Goal: Task Accomplishment & Management: Manage account settings

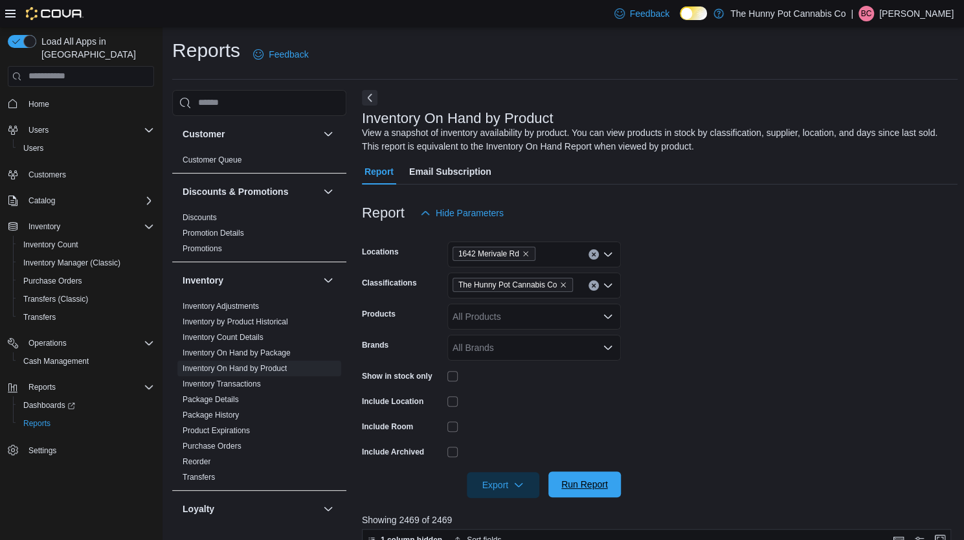
click at [585, 490] on span "Run Report" at bounding box center [584, 484] width 47 height 13
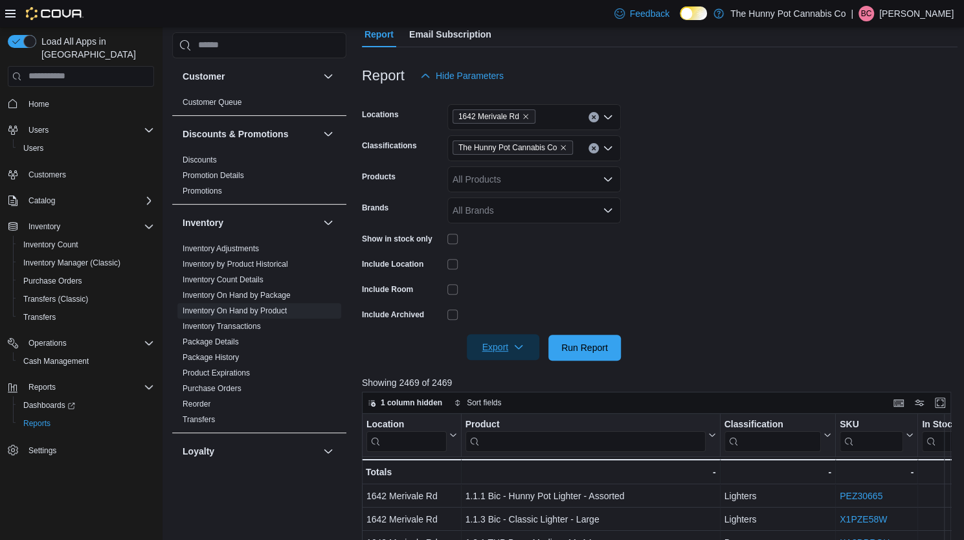
click at [502, 357] on span "Export" at bounding box center [503, 347] width 57 height 26
click at [512, 370] on span "Export to Excel" at bounding box center [505, 373] width 58 height 10
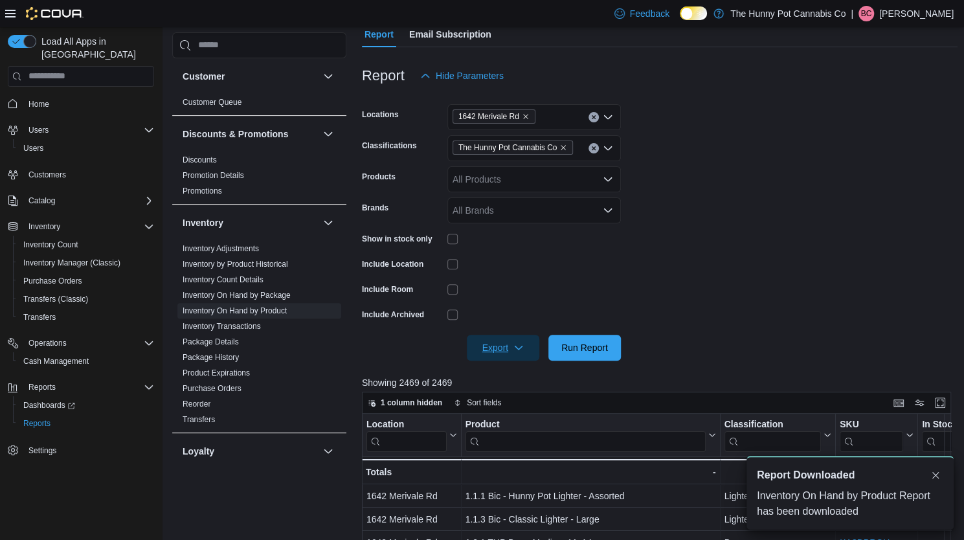
scroll to position [0, 0]
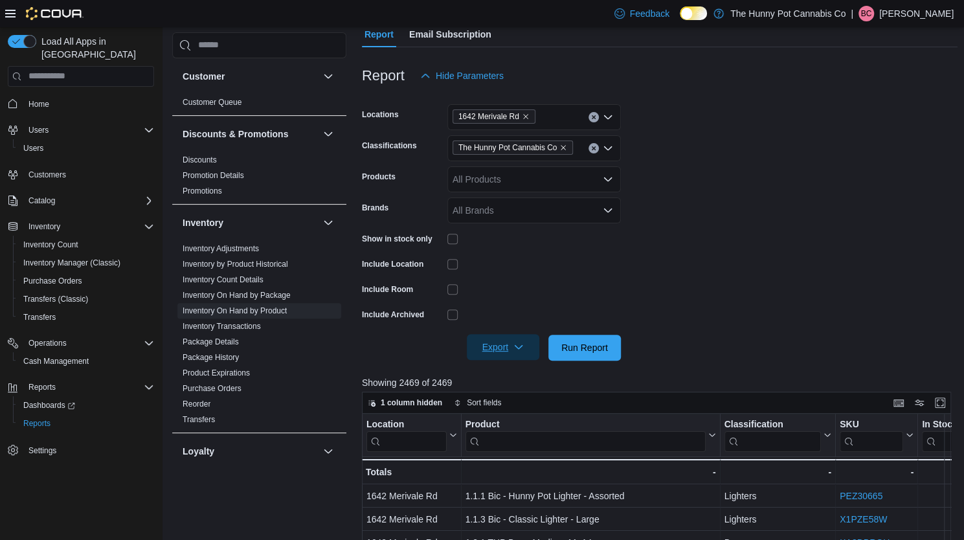
click at [502, 344] on span "Export" at bounding box center [503, 347] width 57 height 26
click at [512, 369] on span "Export to Excel" at bounding box center [505, 373] width 58 height 10
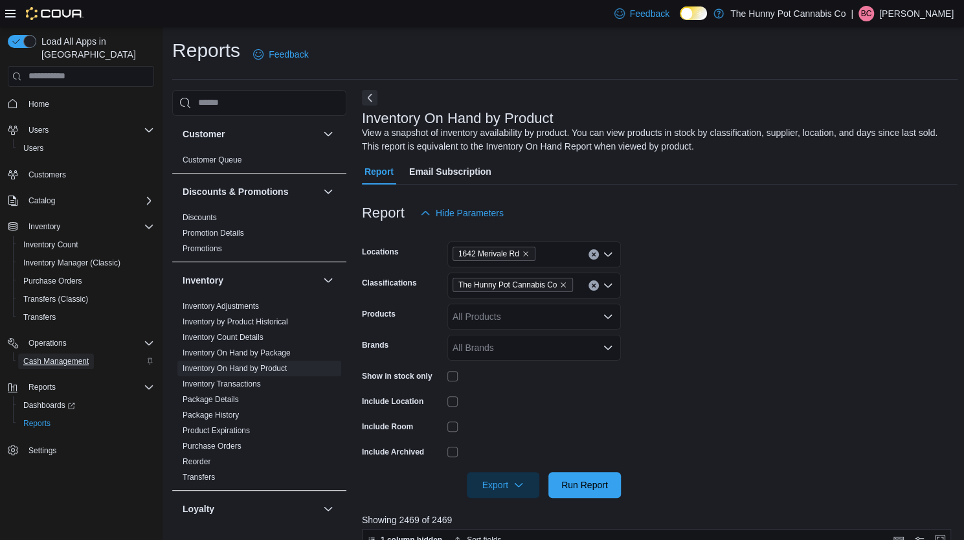
click at [49, 356] on span "Cash Management" at bounding box center [55, 361] width 65 height 10
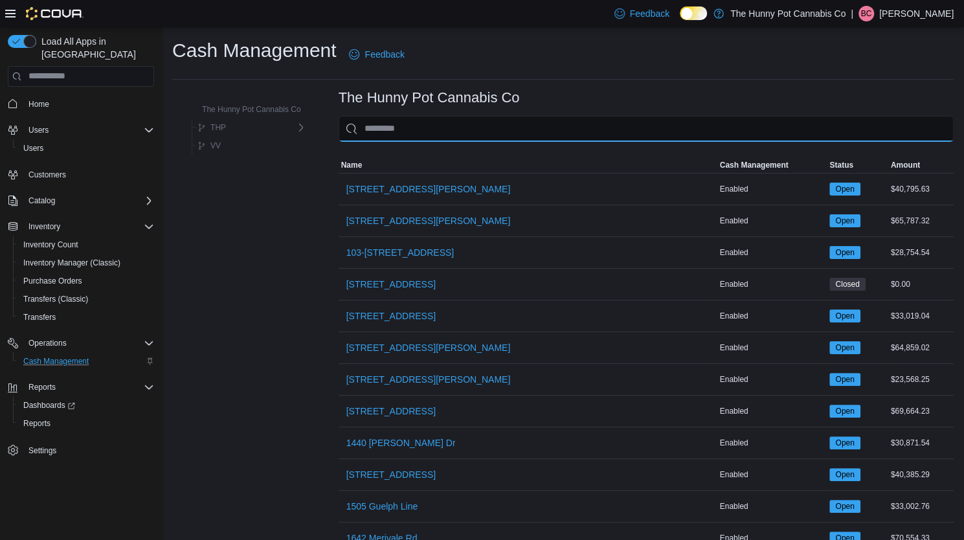
click at [394, 120] on input "This is a search bar. As you type, the results lower in the page will automatic…" at bounding box center [646, 129] width 615 height 26
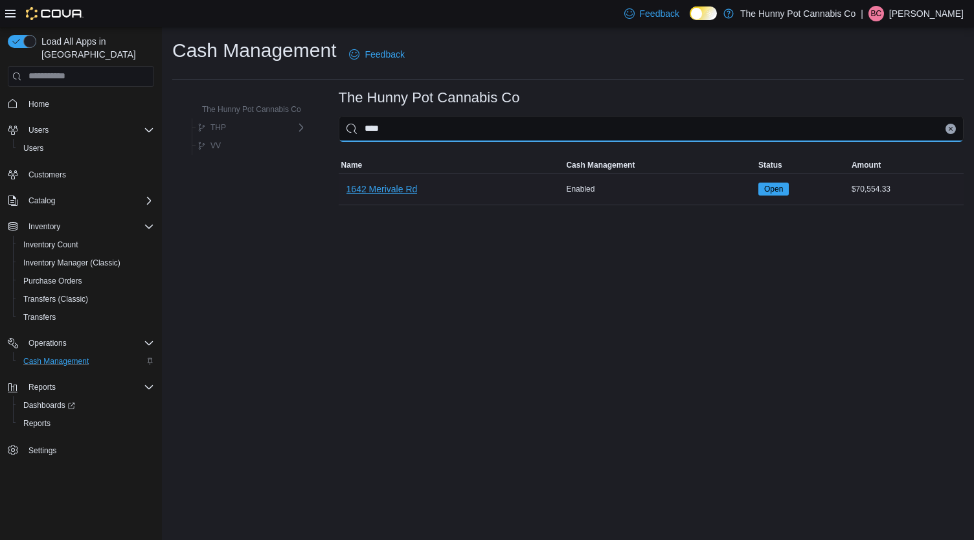
type input "****"
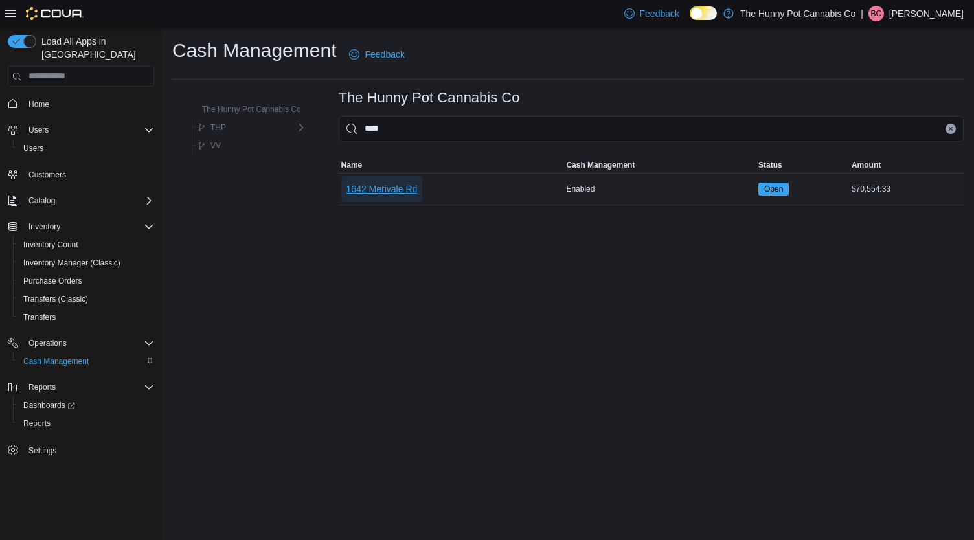
click at [382, 185] on span "1642 Merivale Rd" at bounding box center [381, 189] width 71 height 13
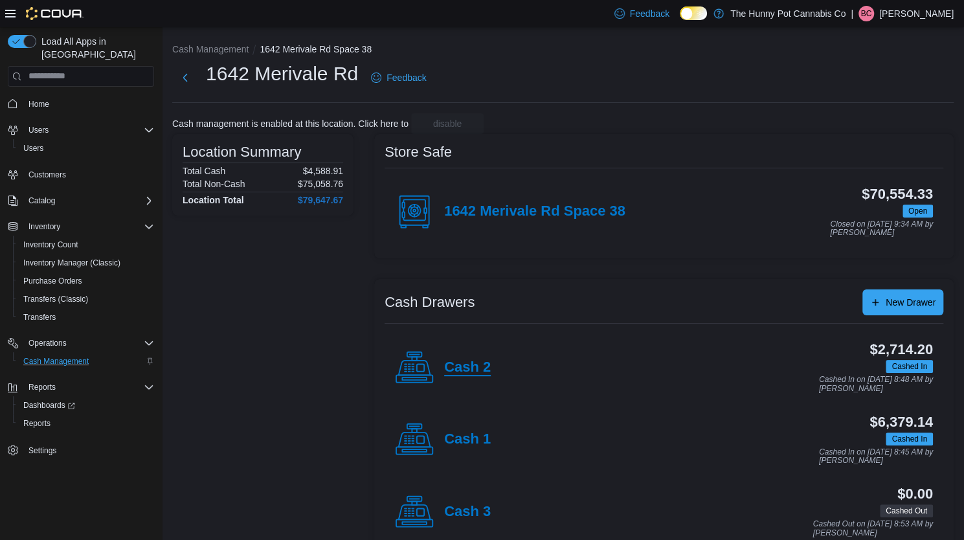
click at [469, 364] on h4 "Cash 2" at bounding box center [467, 367] width 47 height 17
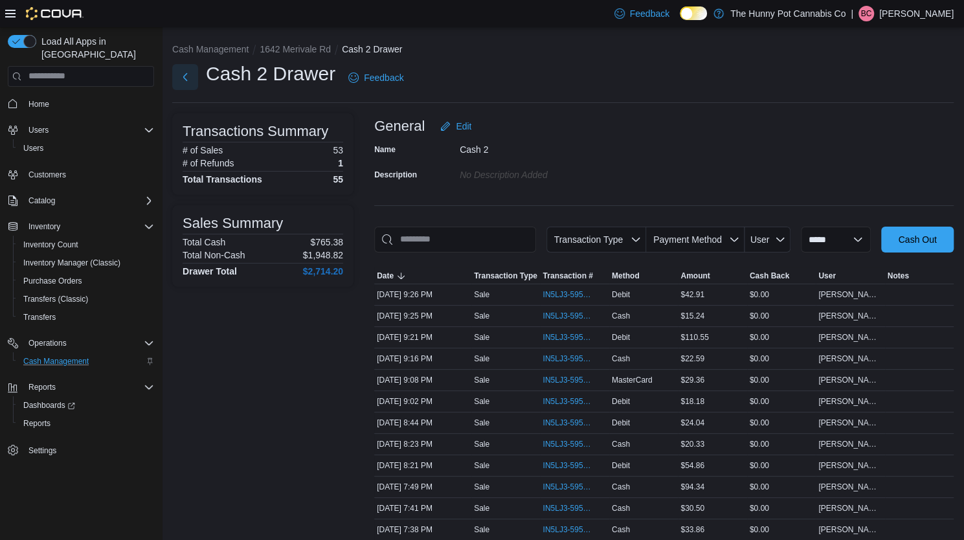
click at [192, 74] on button "Next" at bounding box center [185, 77] width 26 height 26
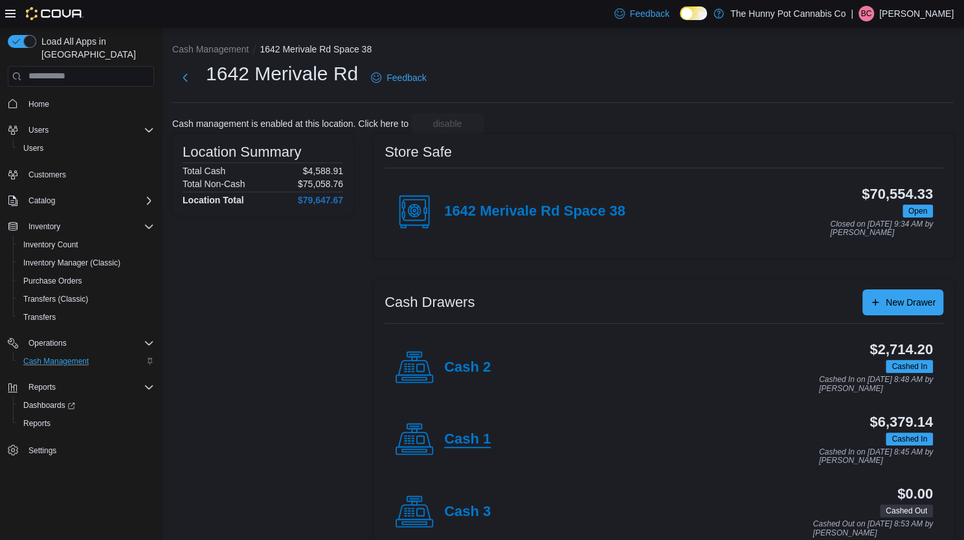
click at [474, 442] on h4 "Cash 1" at bounding box center [467, 439] width 47 height 17
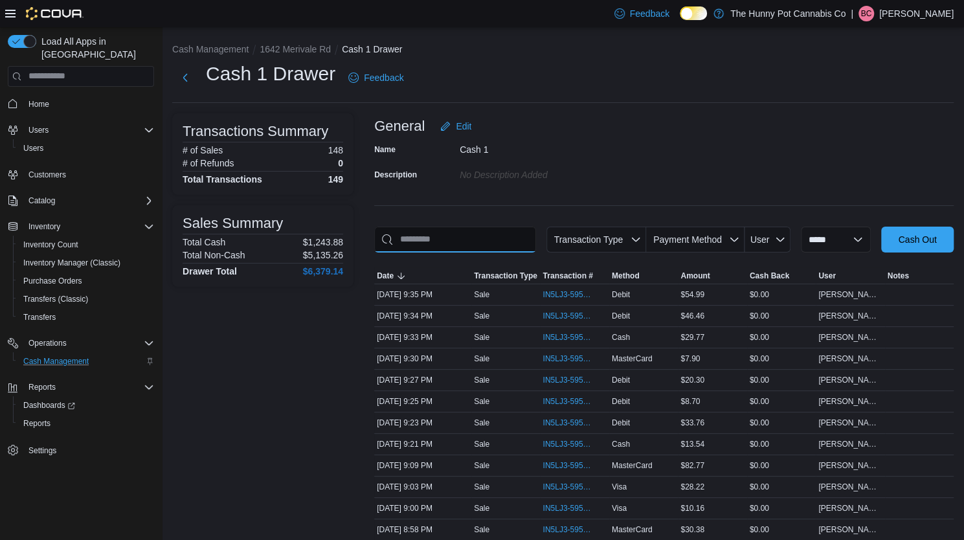
click at [447, 249] on input "This is a search bar. As you type, the results lower in the page will automatic…" at bounding box center [455, 240] width 162 height 26
drag, startPoint x: 447, startPoint y: 249, endPoint x: 298, endPoint y: 297, distance: 156.2
click at [575, 315] on span "IN5LJ3-5951828" at bounding box center [568, 316] width 51 height 10
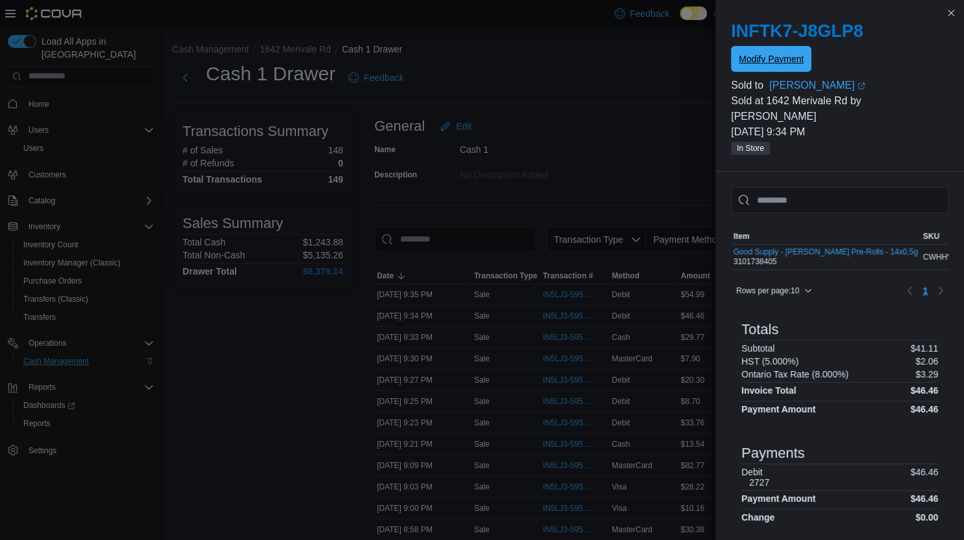
click at [771, 68] on span "Modify Payment" at bounding box center [771, 59] width 65 height 26
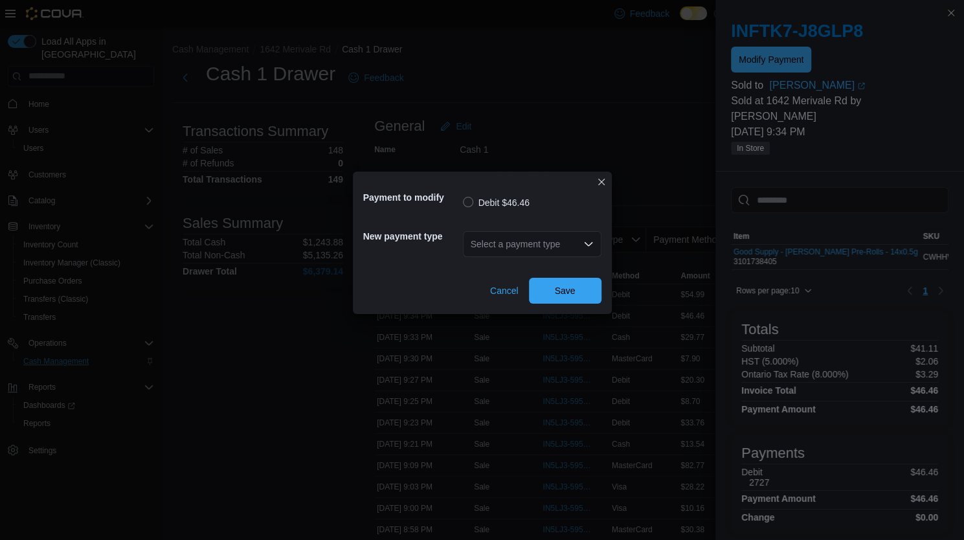
click at [578, 236] on div "Select a payment type" at bounding box center [532, 244] width 139 height 26
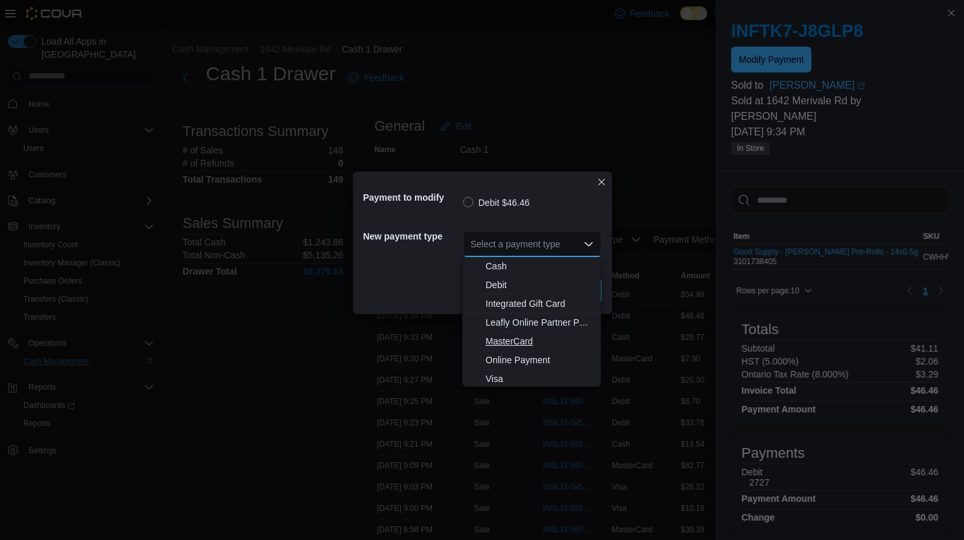
click at [513, 338] on span "MasterCard" at bounding box center [539, 341] width 107 height 13
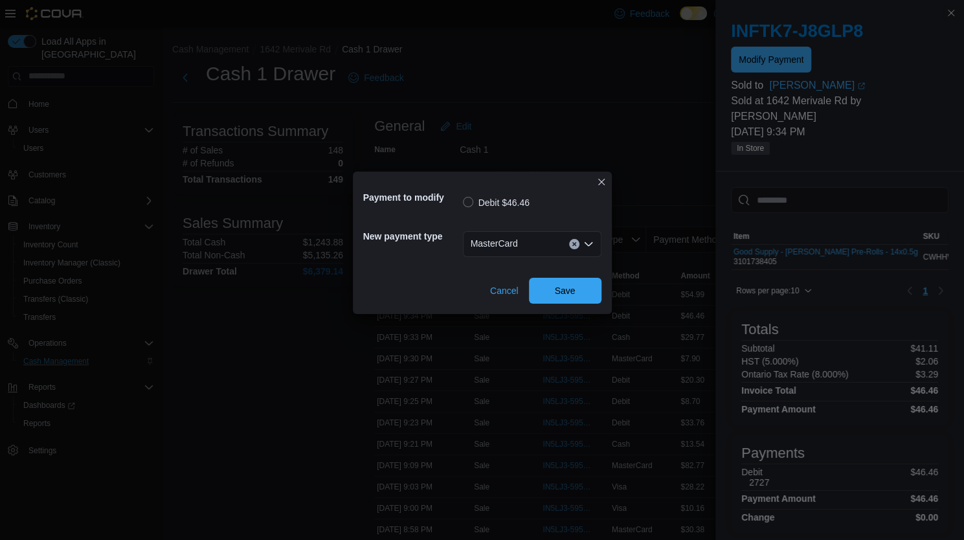
click at [567, 274] on div "Cancel Save" at bounding box center [482, 285] width 238 height 36
click at [560, 289] on span "Save" at bounding box center [565, 290] width 21 height 13
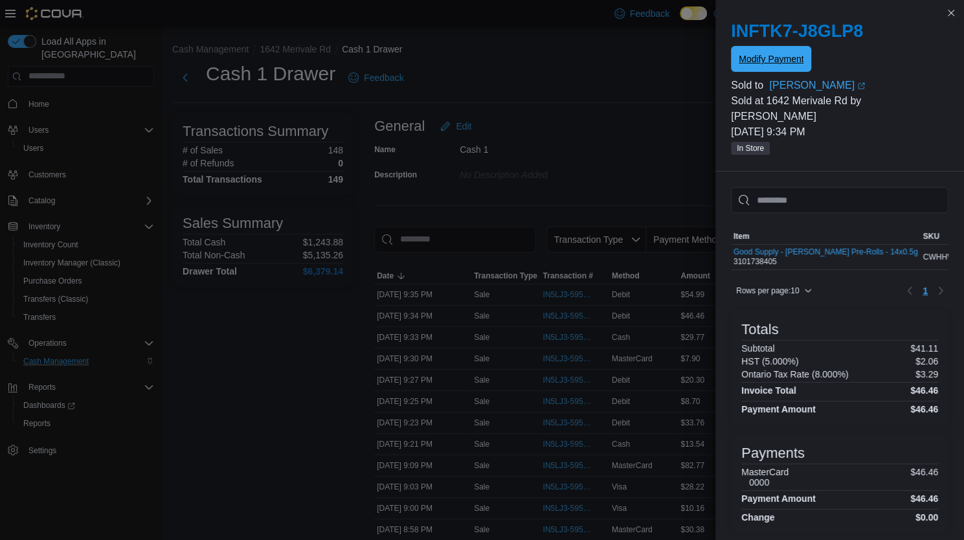
click at [765, 55] on span "Modify Payment" at bounding box center [771, 58] width 65 height 13
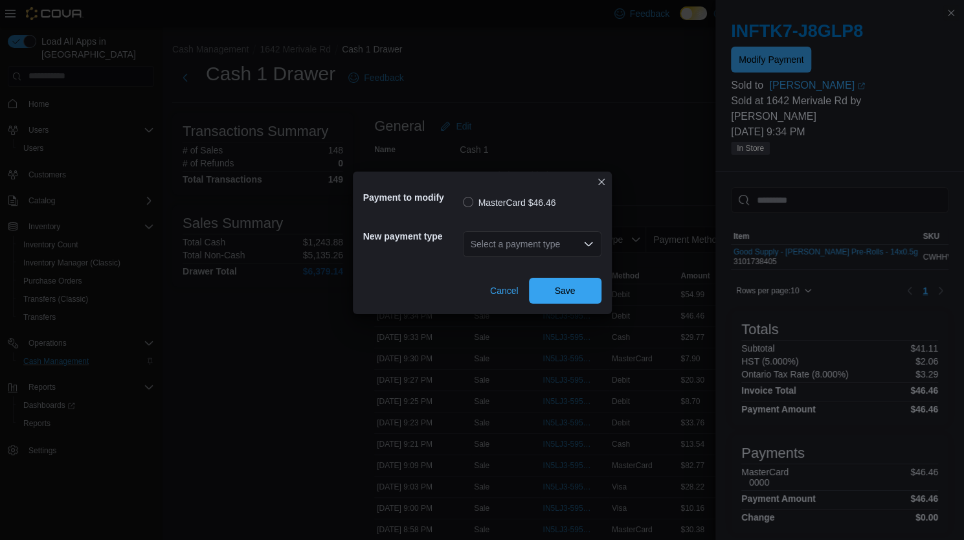
click at [563, 242] on div "Select a payment type" at bounding box center [532, 244] width 139 height 26
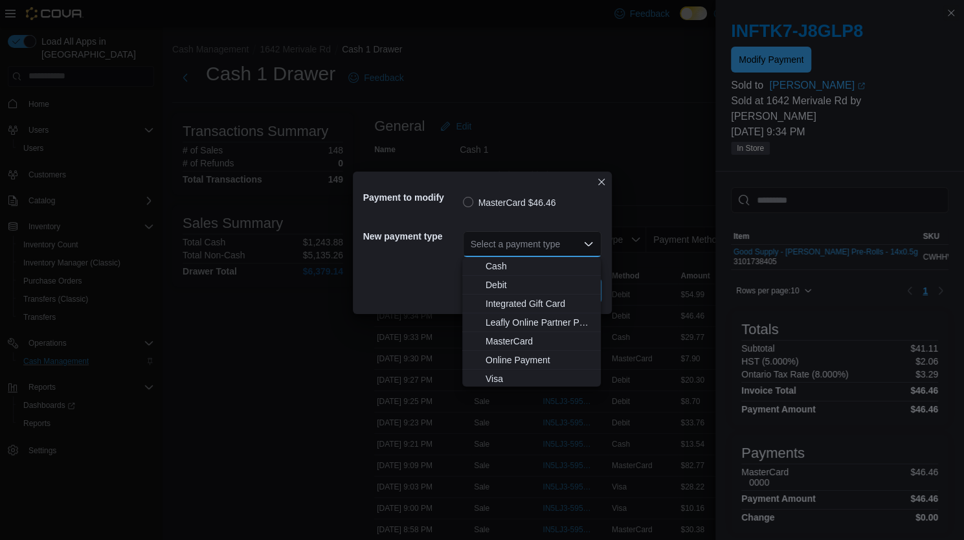
click at [548, 226] on div "Select a payment type Combo box. Selected. Combo box input. Select a payment ty…" at bounding box center [532, 243] width 139 height 41
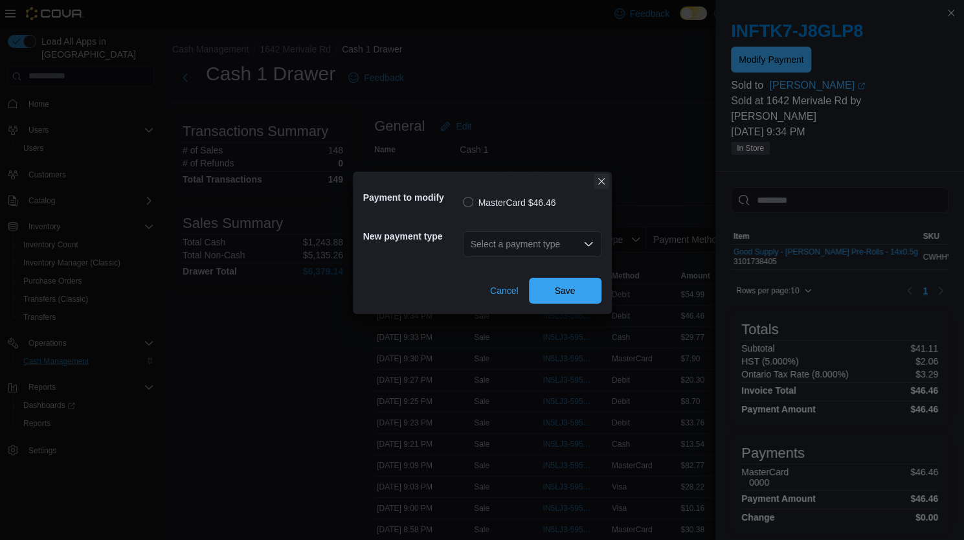
click at [599, 182] on button "Closes this modal window" at bounding box center [602, 182] width 16 height 16
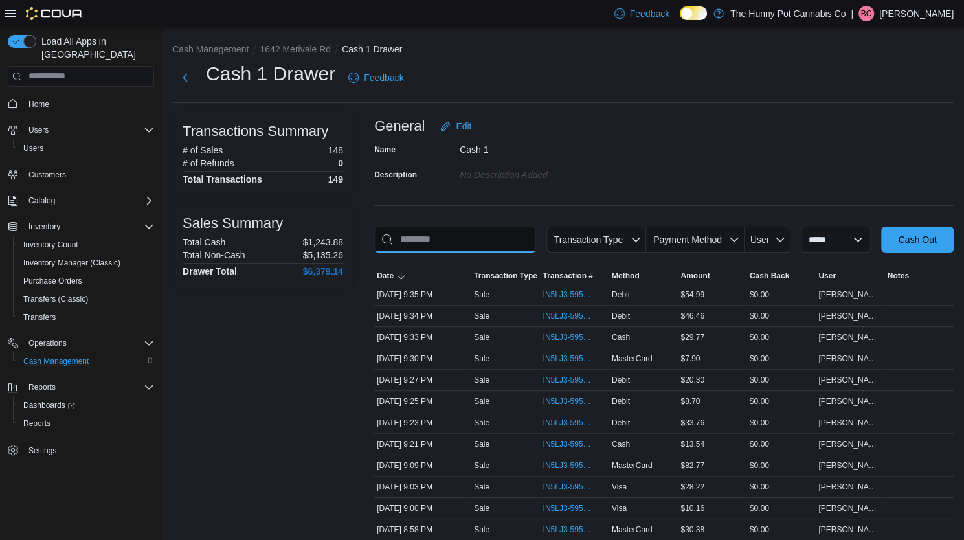
click at [479, 242] on input "This is a search bar. As you type, the results lower in the page will automatic…" at bounding box center [455, 240] width 162 height 26
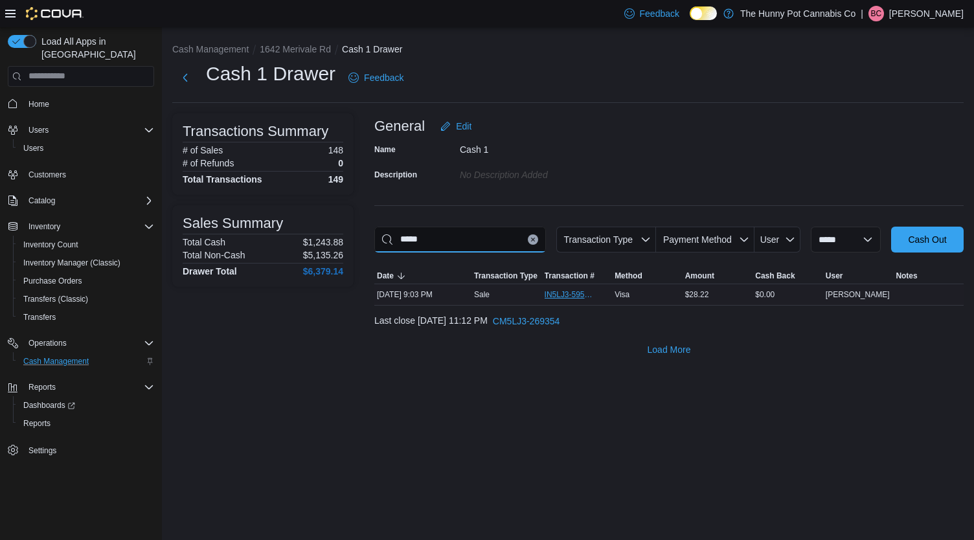
type input "*****"
click at [555, 292] on span "IN5LJ3-5951553" at bounding box center [571, 294] width 52 height 10
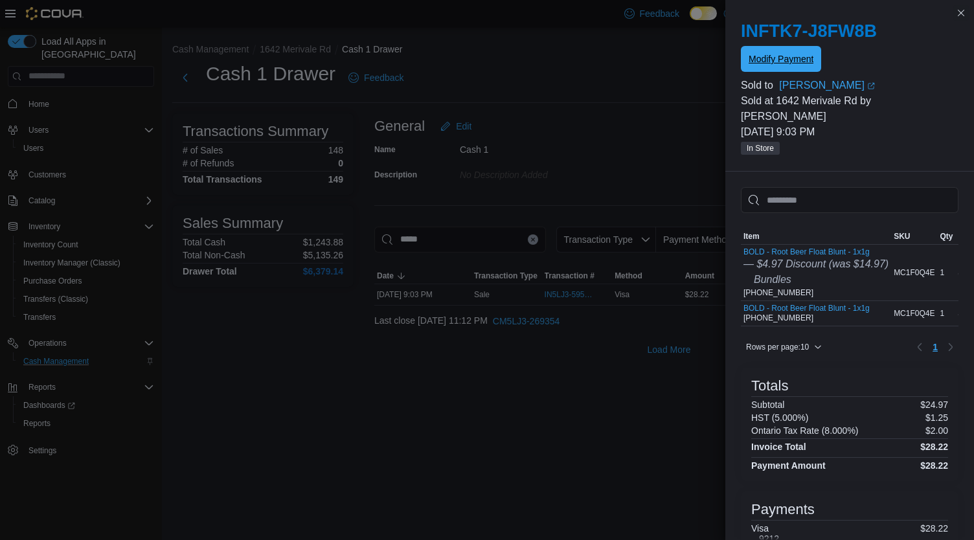
click at [786, 65] on span "Modify Payment" at bounding box center [781, 58] width 65 height 13
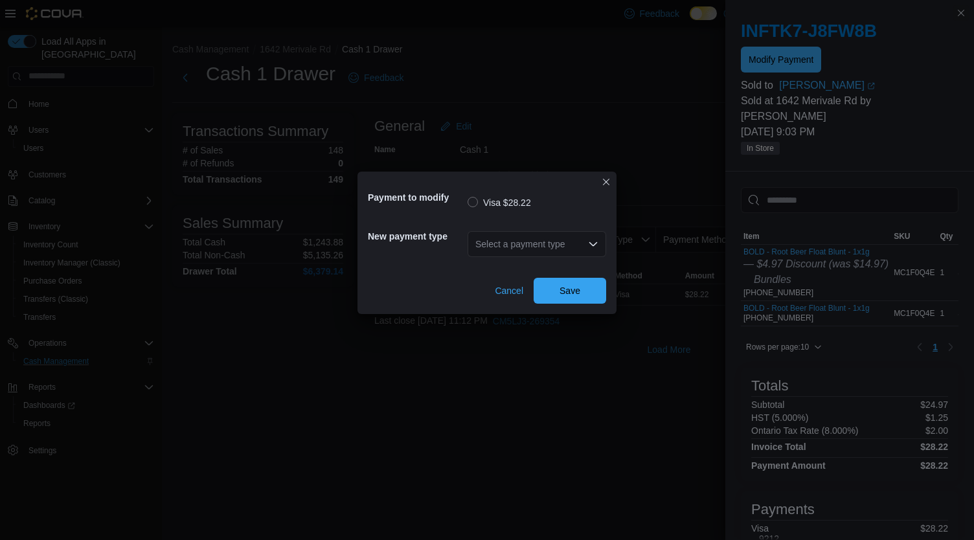
click at [567, 249] on div "Select a payment type" at bounding box center [536, 244] width 139 height 26
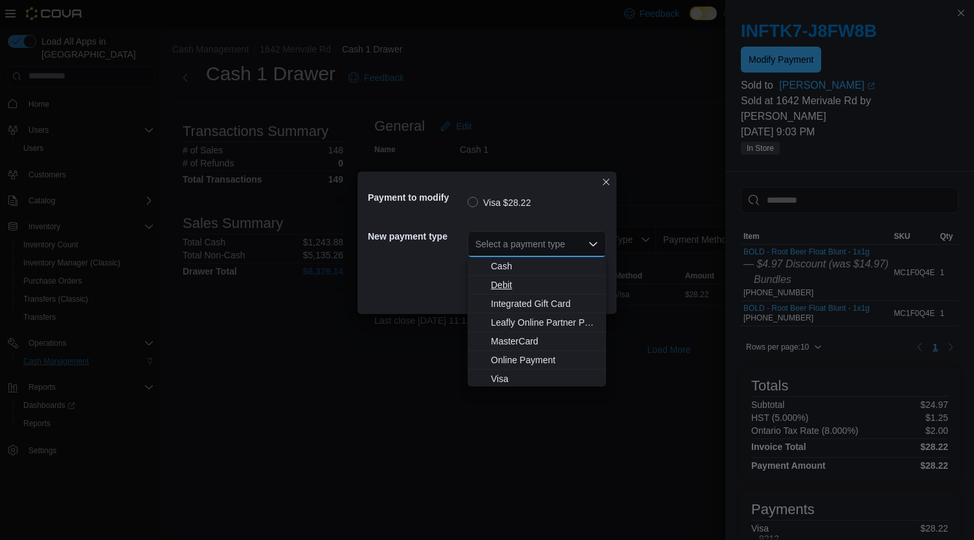
click at [551, 288] on span "Debit" at bounding box center [544, 284] width 107 height 13
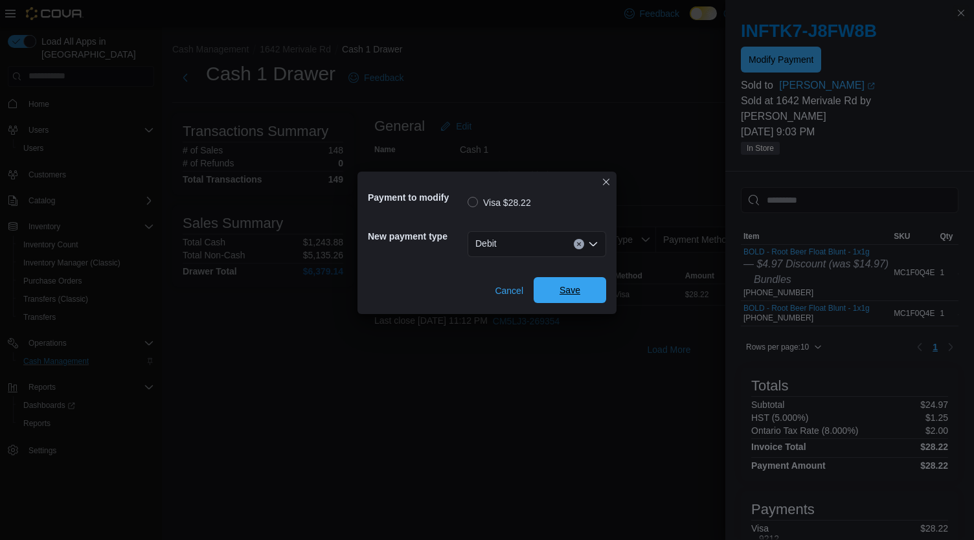
click at [572, 292] on span "Save" at bounding box center [569, 290] width 21 height 13
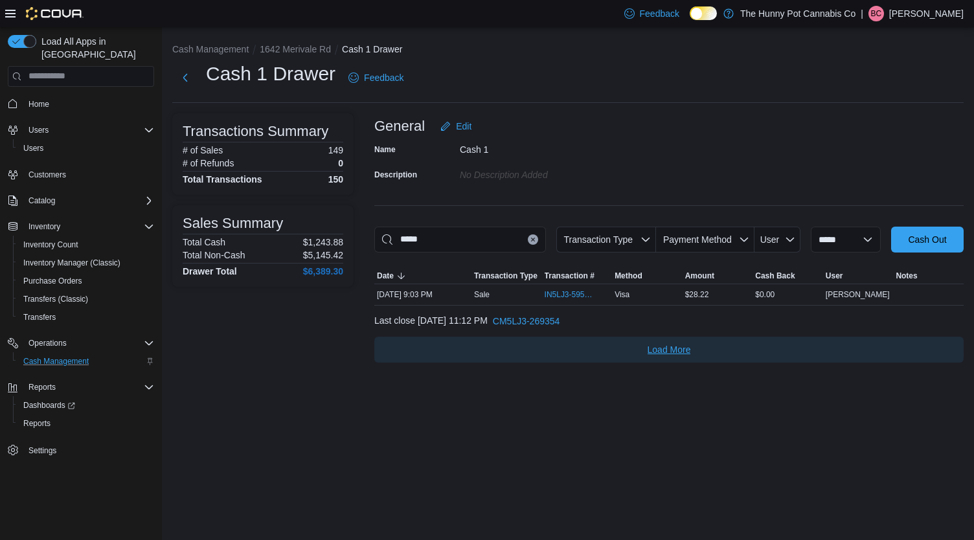
click at [389, 343] on span "Load More" at bounding box center [668, 350] width 579 height 26
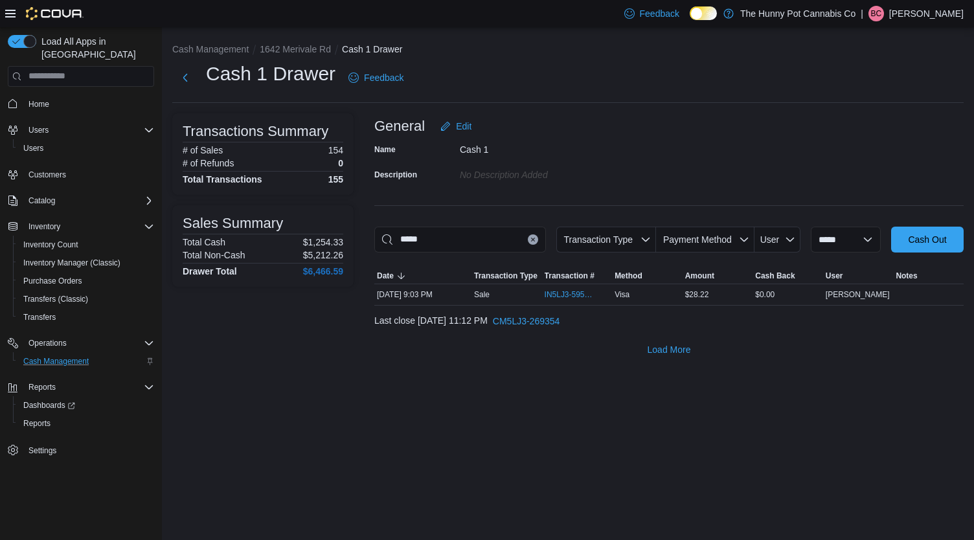
click at [530, 240] on icon "Clear input" at bounding box center [532, 239] width 5 height 5
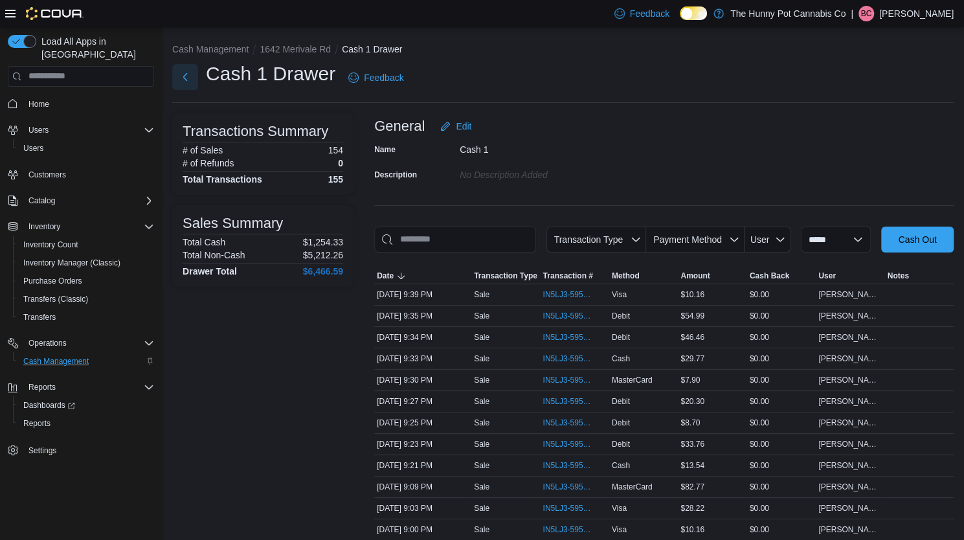
click at [192, 71] on button "Next" at bounding box center [185, 77] width 26 height 26
